Goal: Task Accomplishment & Management: Use online tool/utility

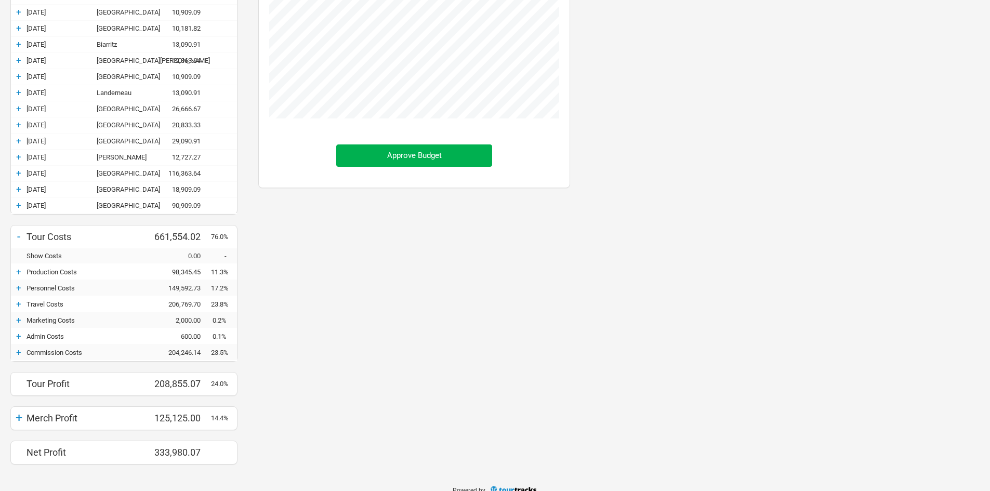
scroll to position [453, 0]
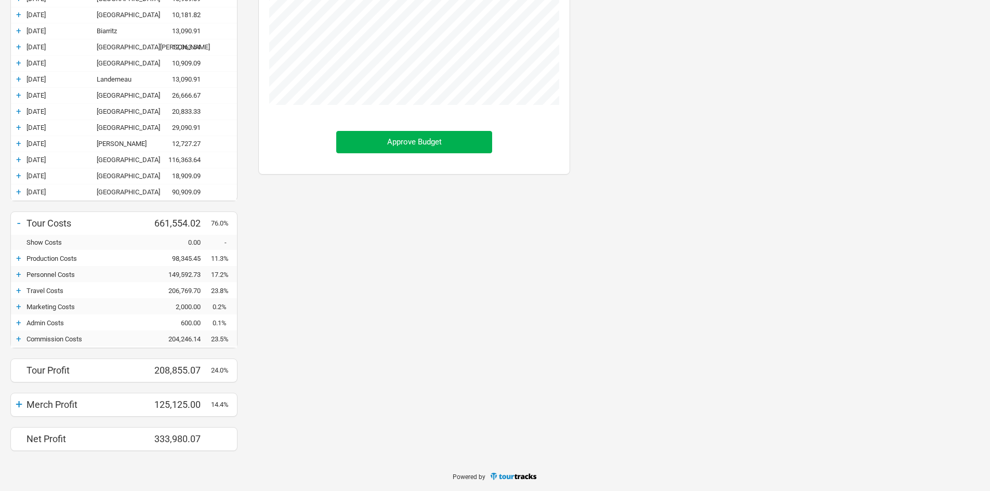
click at [20, 276] on div "+" at bounding box center [19, 274] width 16 height 10
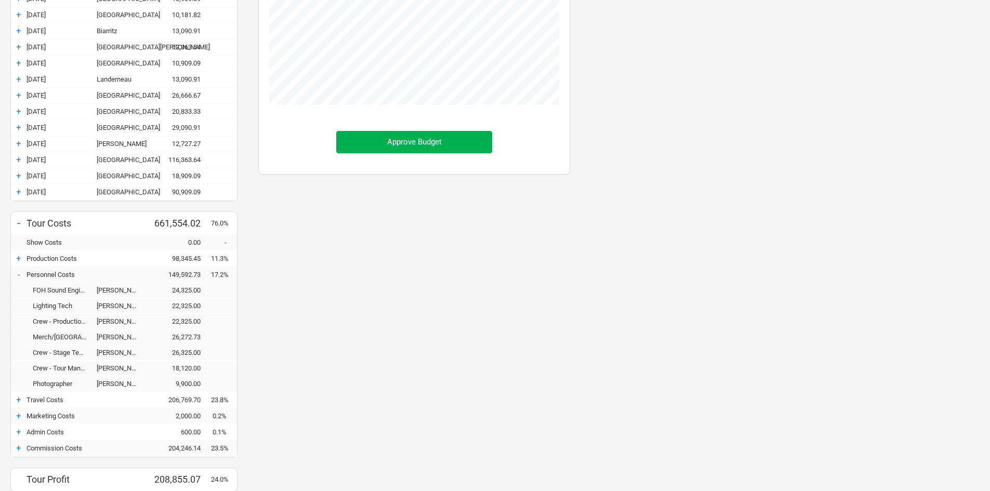
click at [20, 274] on div "-" at bounding box center [19, 274] width 16 height 10
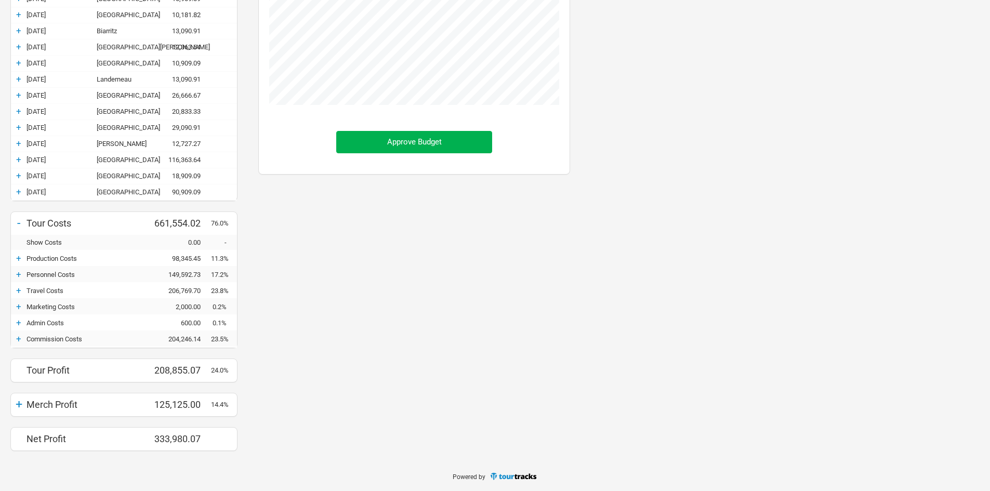
scroll to position [787, 332]
click at [25, 303] on div "+" at bounding box center [19, 306] width 16 height 10
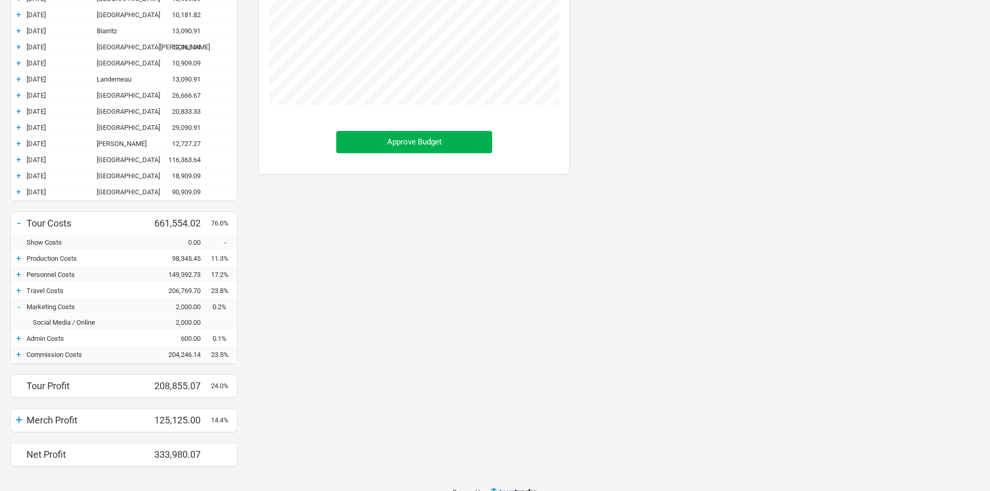
scroll to position [803, 332]
click at [21, 297] on div "+ Travel Costs 206,769.70 23.8%" at bounding box center [124, 291] width 226 height 16
click at [22, 291] on div "+" at bounding box center [19, 290] width 16 height 10
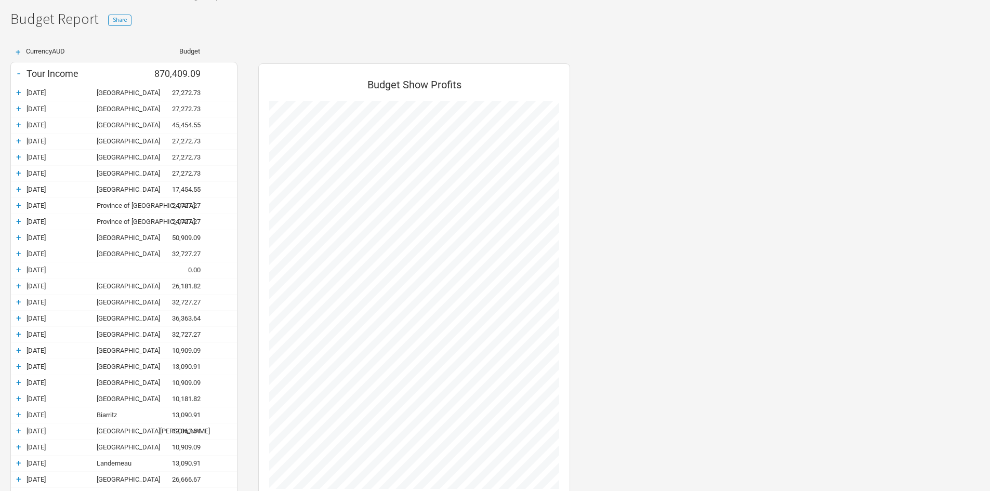
scroll to position [0, 0]
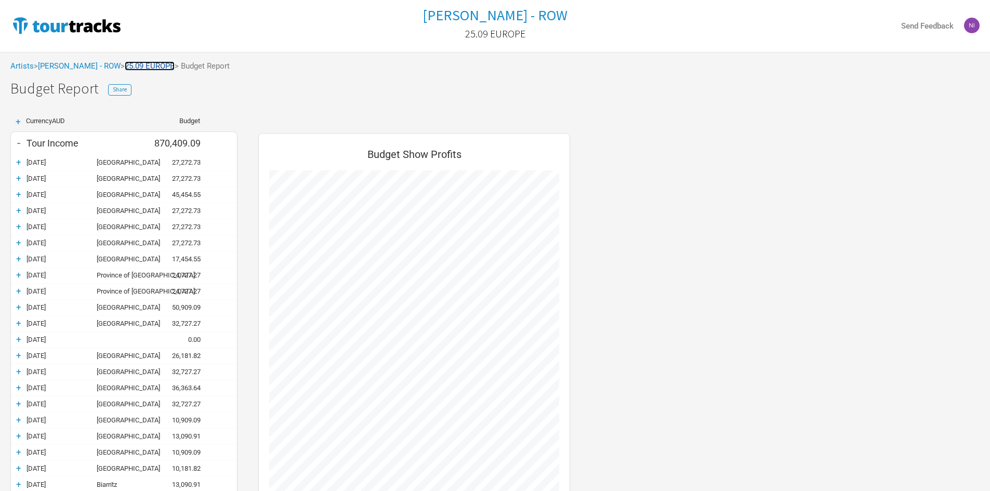
drag, startPoint x: 140, startPoint y: 66, endPoint x: 150, endPoint y: 73, distance: 11.2
click at [140, 66] on link "25.09 EUROPE" at bounding box center [150, 65] width 50 height 9
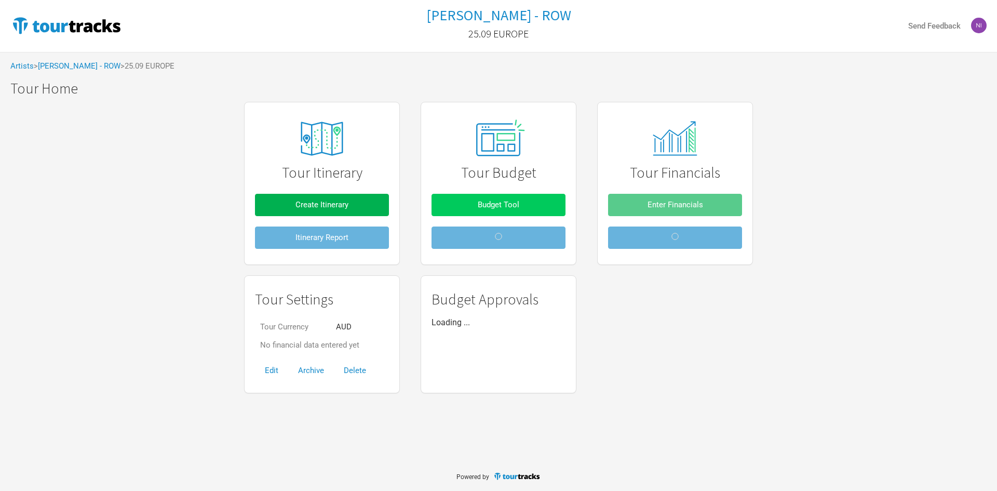
click at [495, 209] on button "Budget Tool" at bounding box center [499, 205] width 134 height 22
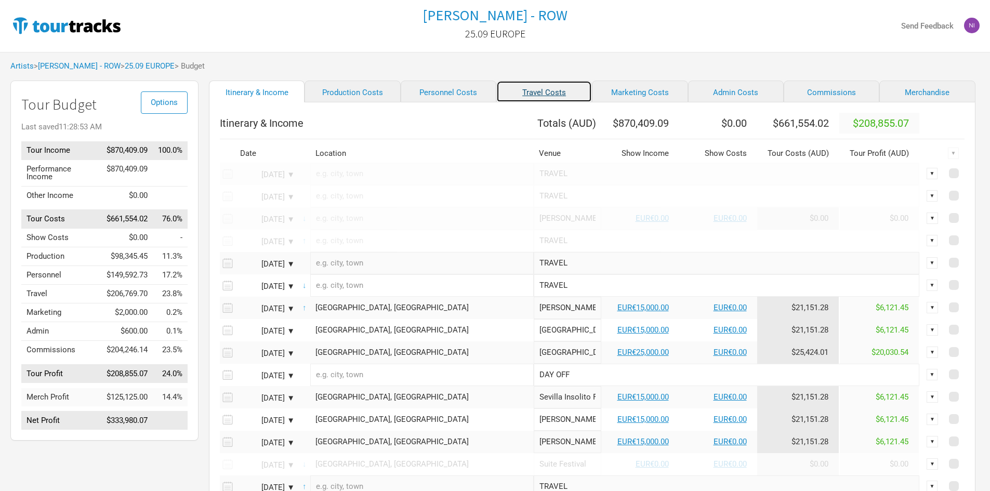
click at [496, 92] on link "Travel Costs" at bounding box center [544, 92] width 96 height 22
select select "EUR"
select select "GBP"
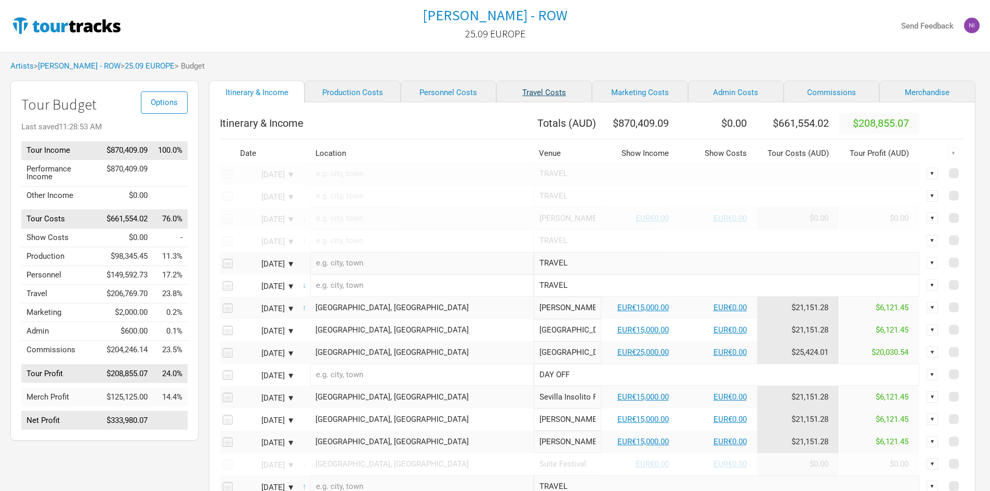
select select "EUR"
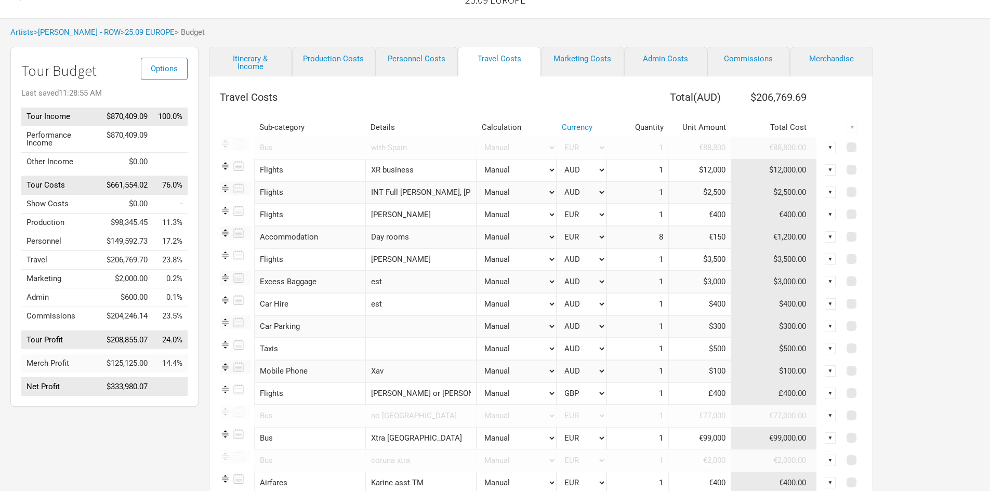
scroll to position [52, 0]
